Goal: Information Seeking & Learning: Learn about a topic

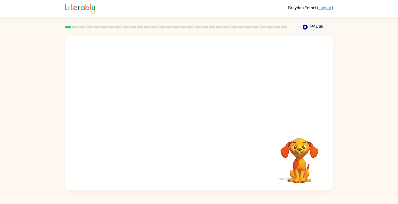
click at [137, 100] on video "Your browser must support playing .mp4 files to use Literably. Please try using…" at bounding box center [199, 81] width 268 height 91
drag, startPoint x: 133, startPoint y: 103, endPoint x: 164, endPoint y: 72, distance: 44.2
click at [164, 72] on video "Your browser must support playing .mp4 files to use Literably. Please try using…" at bounding box center [199, 81] width 268 height 91
click at [139, 101] on video "Your browser must support playing .mp4 files to use Literably. Please try using…" at bounding box center [199, 81] width 268 height 91
click at [137, 100] on video "Your browser must support playing .mp4 files to use Literably. Please try using…" at bounding box center [199, 81] width 268 height 91
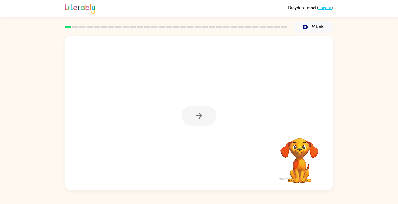
click at [201, 115] on div at bounding box center [198, 116] width 35 height 20
click at [194, 116] on icon "button" at bounding box center [198, 115] width 9 height 9
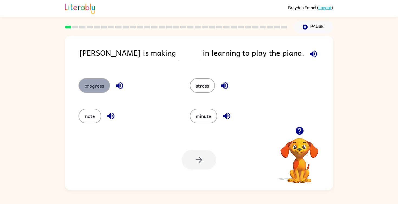
click at [92, 81] on button "progress" at bounding box center [93, 85] width 31 height 15
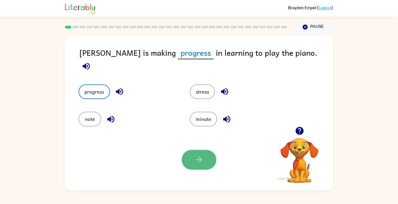
click at [202, 151] on button "button" at bounding box center [198, 160] width 35 height 20
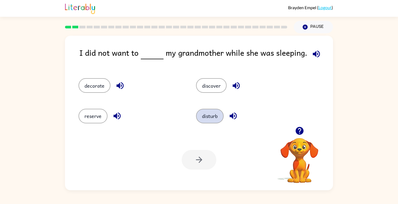
click at [209, 113] on button "disturb" at bounding box center [210, 116] width 28 height 15
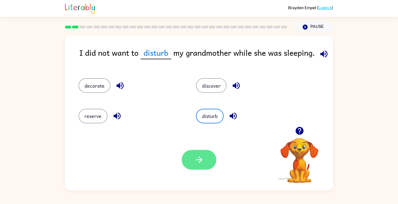
click at [205, 157] on button "button" at bounding box center [198, 160] width 35 height 20
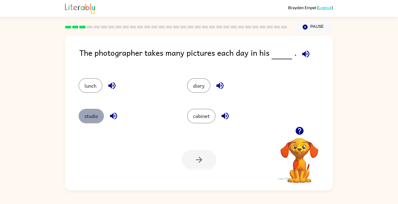
click at [100, 116] on button "studio" at bounding box center [90, 116] width 25 height 15
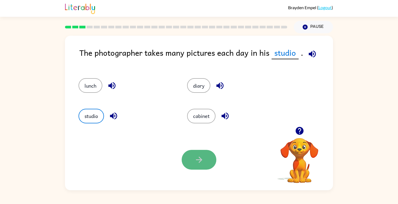
click at [202, 156] on icon "button" at bounding box center [198, 159] width 9 height 9
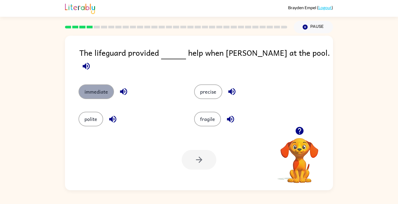
click at [100, 84] on button "immediate" at bounding box center [95, 91] width 35 height 15
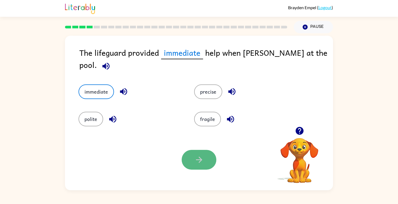
click at [190, 157] on button "button" at bounding box center [198, 160] width 35 height 20
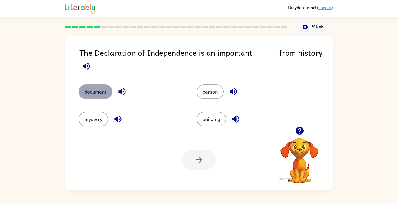
click at [103, 94] on button "document" at bounding box center [95, 91] width 34 height 15
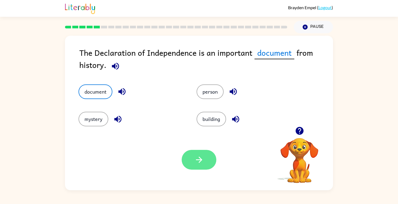
click at [186, 159] on button "button" at bounding box center [198, 160] width 35 height 20
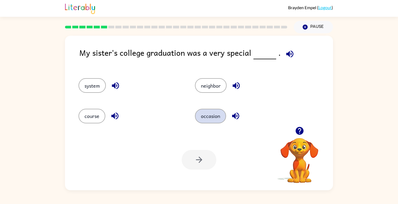
click at [216, 114] on button "occasion" at bounding box center [210, 116] width 31 height 15
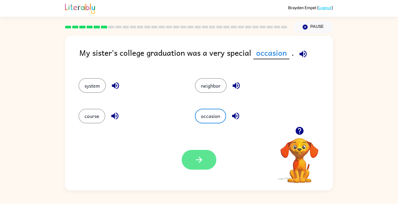
click at [197, 162] on icon "button" at bounding box center [198, 159] width 9 height 9
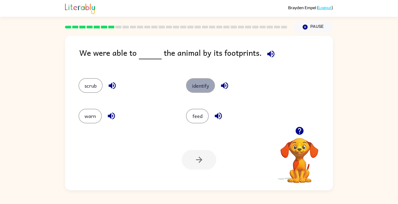
click at [204, 88] on button "identify" at bounding box center [200, 85] width 29 height 15
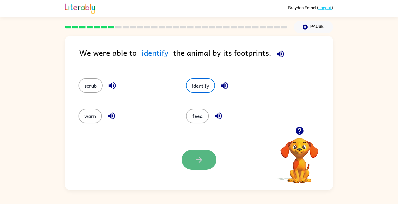
click at [208, 163] on button "button" at bounding box center [198, 160] width 35 height 20
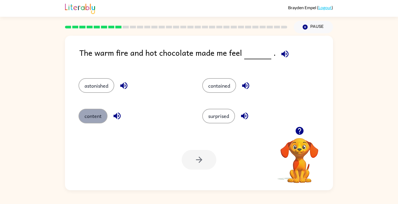
click at [105, 115] on button "content" at bounding box center [92, 116] width 29 height 15
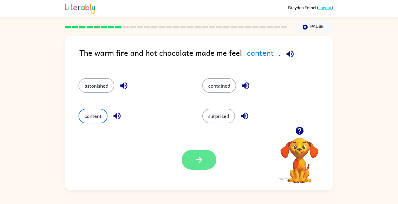
click at [194, 160] on icon "button" at bounding box center [198, 159] width 9 height 9
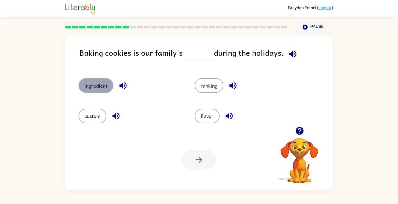
click at [102, 82] on button "ingredient" at bounding box center [95, 85] width 35 height 15
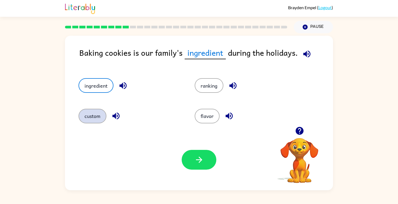
click at [103, 114] on button "custom" at bounding box center [92, 116] width 28 height 15
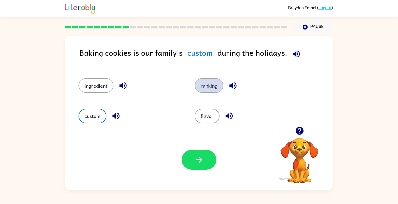
click at [210, 81] on button "ranking" at bounding box center [208, 85] width 29 height 15
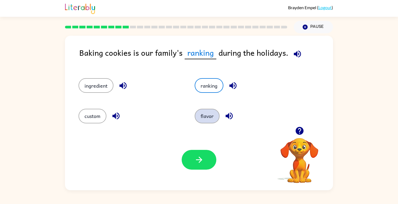
click at [218, 115] on button "flavor" at bounding box center [206, 116] width 25 height 15
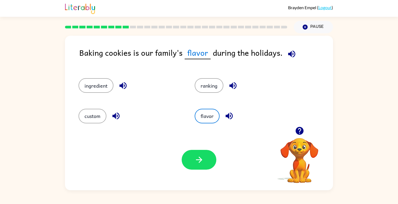
click at [204, 174] on div "Your browser must support playing .mp4 files to use Literably. Please try using…" at bounding box center [199, 159] width 268 height 61
click at [210, 166] on button "button" at bounding box center [198, 160] width 35 height 20
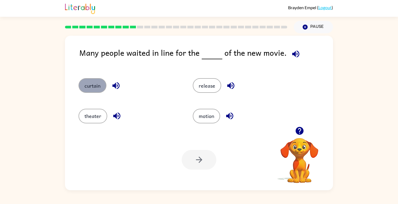
click at [100, 89] on button "curtain" at bounding box center [92, 85] width 28 height 15
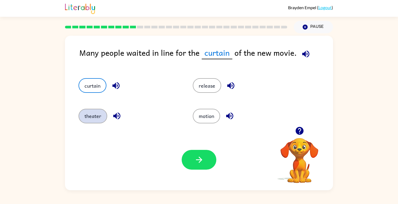
click at [92, 113] on button "theater" at bounding box center [92, 116] width 29 height 15
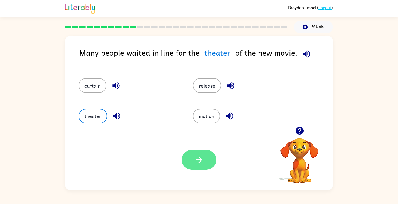
click at [191, 156] on button "button" at bounding box center [198, 160] width 35 height 20
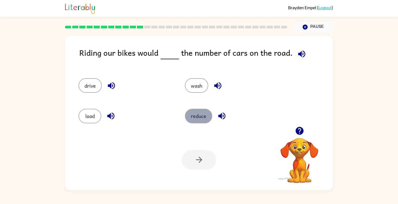
click at [197, 115] on button "reduce" at bounding box center [198, 116] width 27 height 15
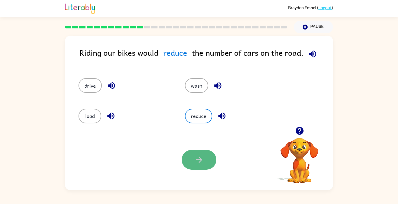
click at [200, 154] on button "button" at bounding box center [198, 160] width 35 height 20
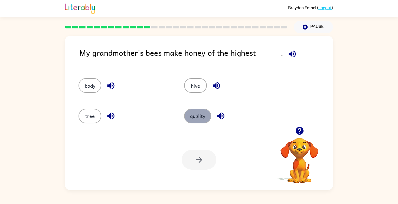
click at [194, 118] on button "quality" at bounding box center [197, 116] width 27 height 15
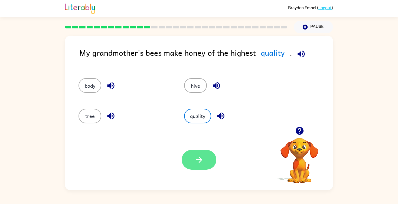
click at [196, 154] on button "button" at bounding box center [198, 160] width 35 height 20
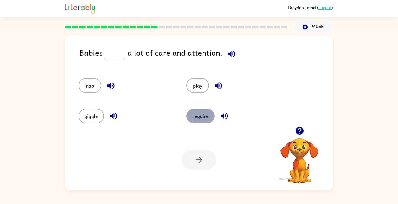
click at [197, 115] on button "require" at bounding box center [200, 116] width 28 height 15
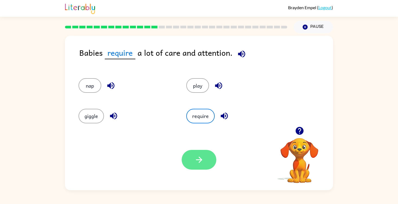
click at [203, 160] on icon "button" at bounding box center [198, 159] width 9 height 9
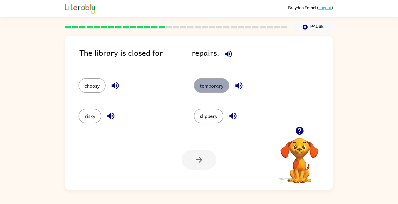
click at [204, 89] on button "temporary" at bounding box center [211, 85] width 35 height 15
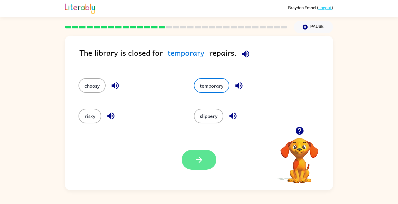
click at [192, 160] on button "button" at bounding box center [198, 160] width 35 height 20
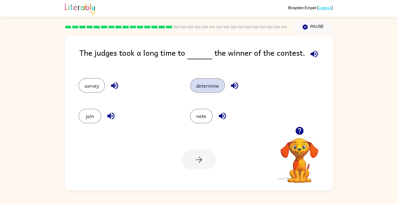
click at [206, 85] on button "determine" at bounding box center [207, 85] width 35 height 15
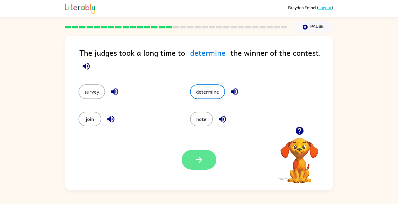
click at [193, 162] on button "button" at bounding box center [198, 160] width 35 height 20
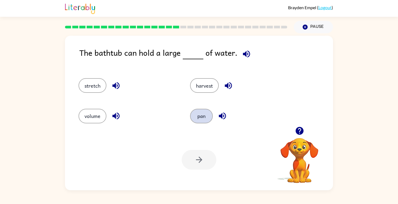
click at [200, 111] on button "pan" at bounding box center [201, 116] width 23 height 15
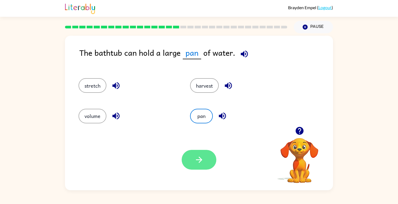
click at [194, 160] on icon "button" at bounding box center [198, 159] width 9 height 9
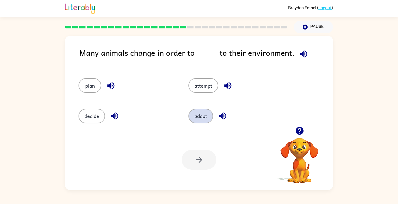
click at [193, 119] on button "adapt" at bounding box center [200, 116] width 25 height 15
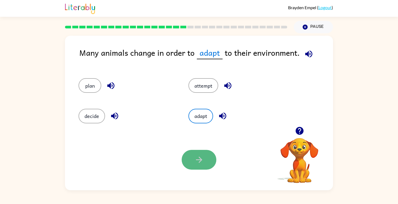
click at [199, 153] on button "button" at bounding box center [198, 160] width 35 height 20
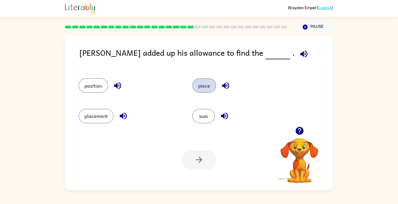
click at [207, 84] on button "piece" at bounding box center [204, 85] width 24 height 15
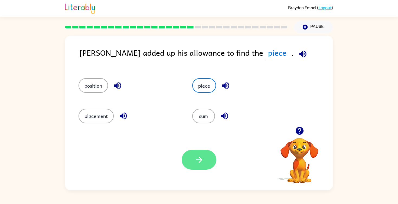
click at [200, 164] on icon "button" at bounding box center [198, 159] width 9 height 9
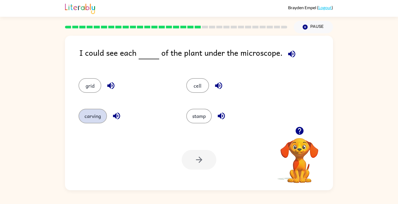
click at [98, 112] on button "carving" at bounding box center [92, 116] width 28 height 15
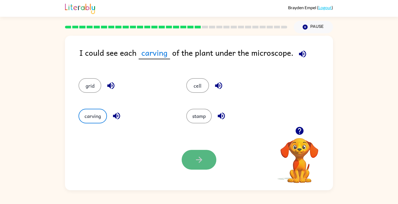
click at [182, 157] on button "button" at bounding box center [198, 160] width 35 height 20
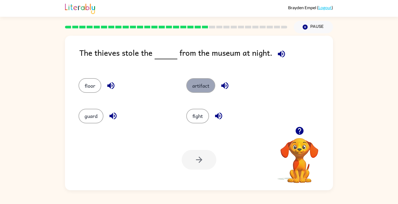
click at [199, 88] on button "artifact" at bounding box center [200, 85] width 29 height 15
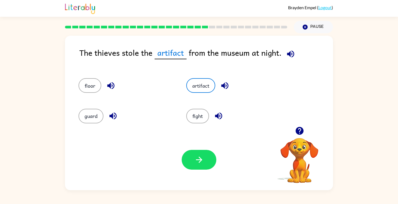
click at [201, 144] on div "Your browser must support playing .mp4 files to use Literably. Please try using…" at bounding box center [199, 159] width 268 height 61
click at [188, 163] on button "button" at bounding box center [198, 160] width 35 height 20
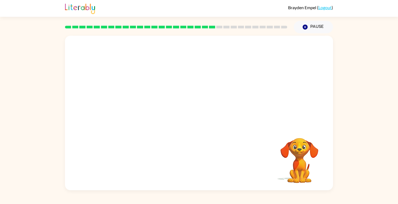
click at [151, 111] on video "Your browser must support playing .mp4 files to use Literably. Please try using…" at bounding box center [199, 81] width 268 height 91
click at [196, 116] on div at bounding box center [198, 116] width 35 height 20
click at [197, 116] on icon "button" at bounding box center [199, 116] width 6 height 6
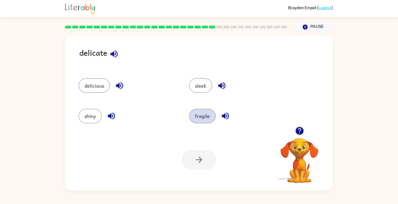
click at [194, 114] on button "fragile" at bounding box center [202, 116] width 27 height 15
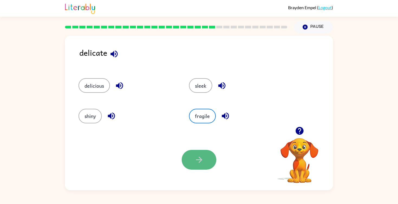
click at [194, 157] on button "button" at bounding box center [198, 160] width 35 height 20
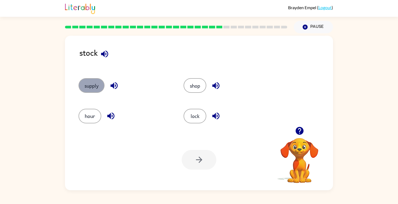
click at [98, 81] on button "supply" at bounding box center [91, 85] width 26 height 15
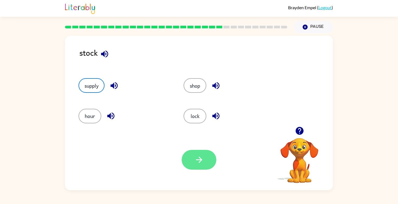
click at [204, 161] on button "button" at bounding box center [198, 160] width 35 height 20
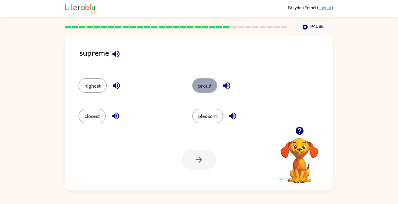
click at [207, 85] on button "proud" at bounding box center [204, 85] width 25 height 15
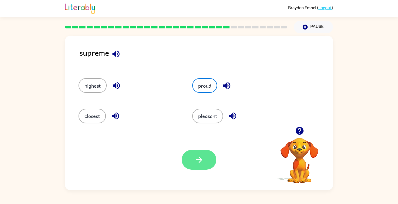
click at [200, 153] on button "button" at bounding box center [198, 160] width 35 height 20
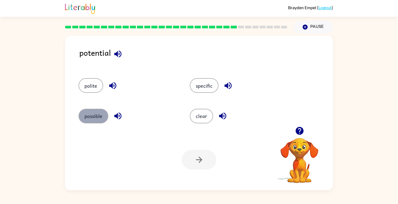
click at [102, 121] on button "possible" at bounding box center [93, 116] width 30 height 15
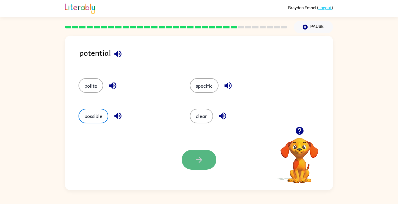
click at [193, 157] on button "button" at bounding box center [198, 160] width 35 height 20
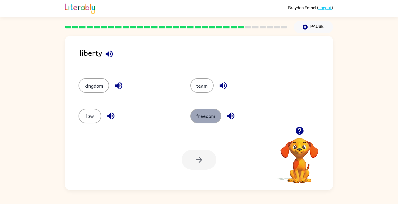
click at [203, 116] on button "freedom" at bounding box center [205, 116] width 31 height 15
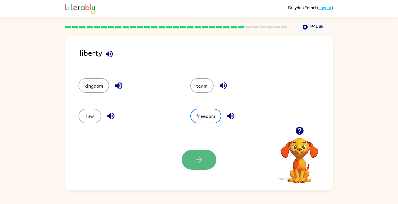
click at [208, 165] on button "button" at bounding box center [198, 160] width 35 height 20
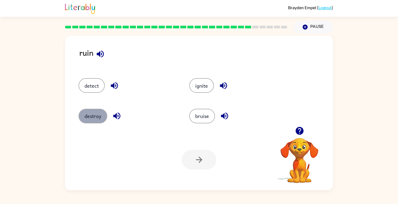
click at [105, 116] on button "destroy" at bounding box center [92, 116] width 29 height 15
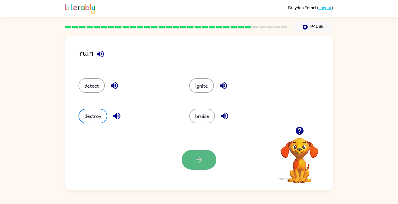
click at [192, 152] on button "button" at bounding box center [198, 160] width 35 height 20
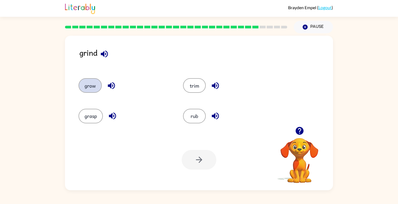
click at [94, 84] on button "grow" at bounding box center [89, 85] width 23 height 15
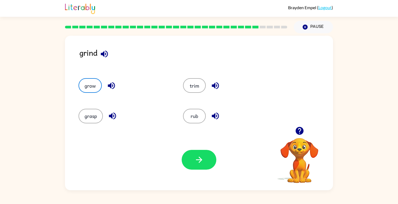
drag, startPoint x: 191, startPoint y: 83, endPoint x: 191, endPoint y: 100, distance: 16.8
click at [191, 83] on button "trim" at bounding box center [194, 85] width 23 height 15
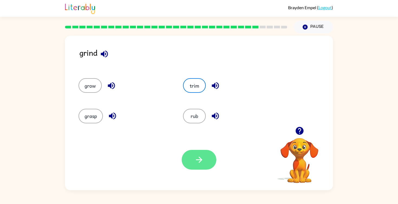
click at [201, 156] on icon "button" at bounding box center [198, 159] width 9 height 9
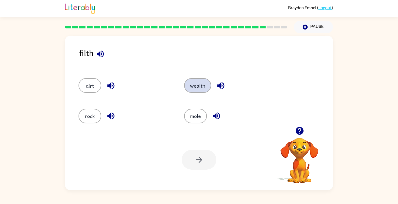
click at [191, 80] on button "wealth" at bounding box center [197, 85] width 27 height 15
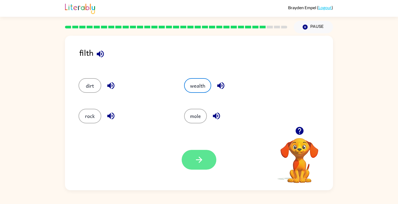
click at [201, 163] on icon "button" at bounding box center [198, 159] width 9 height 9
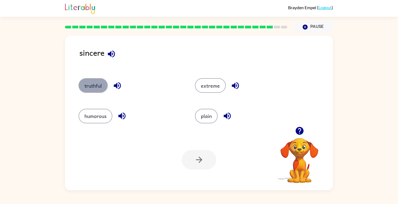
click at [99, 81] on button "truthful" at bounding box center [92, 85] width 29 height 15
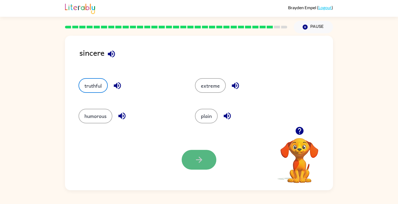
click at [200, 158] on icon "button" at bounding box center [199, 160] width 6 height 6
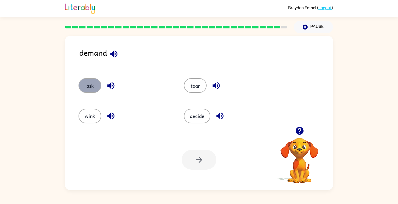
click at [84, 84] on button "ask" at bounding box center [89, 85] width 23 height 15
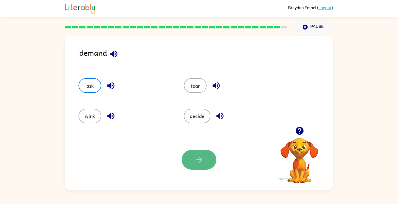
click at [197, 154] on button "button" at bounding box center [198, 160] width 35 height 20
